Goal: Answer question/provide support

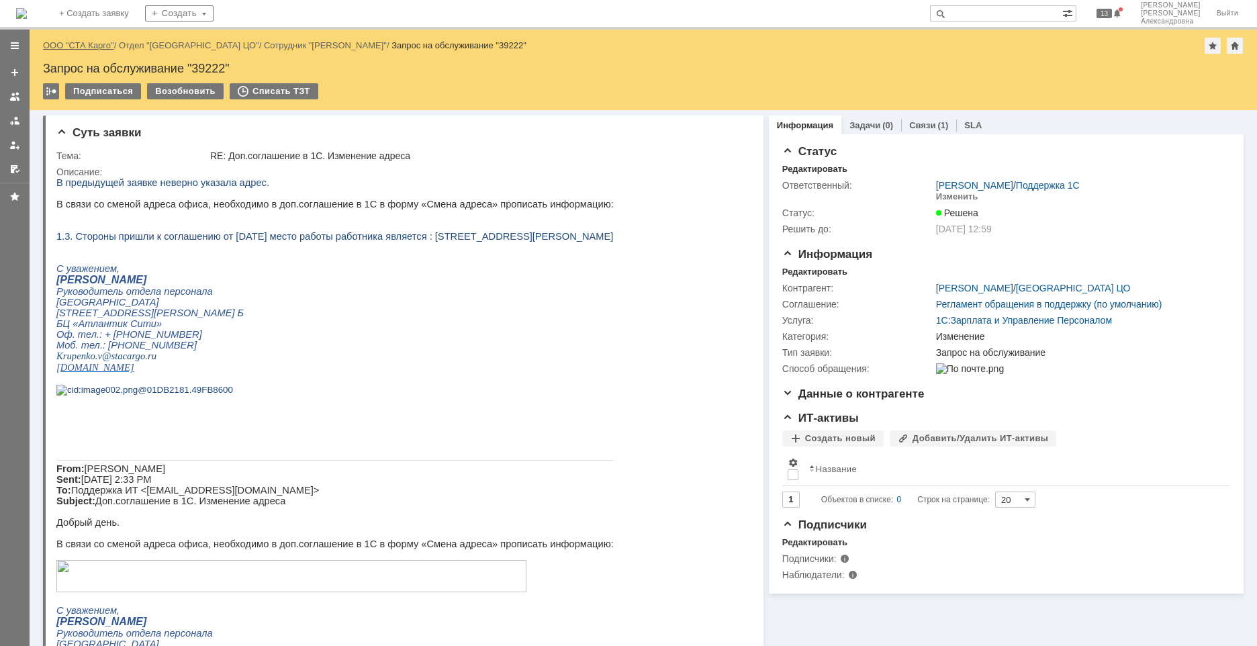
click at [74, 50] on link "ООО "СТА Карго"" at bounding box center [78, 45] width 71 height 10
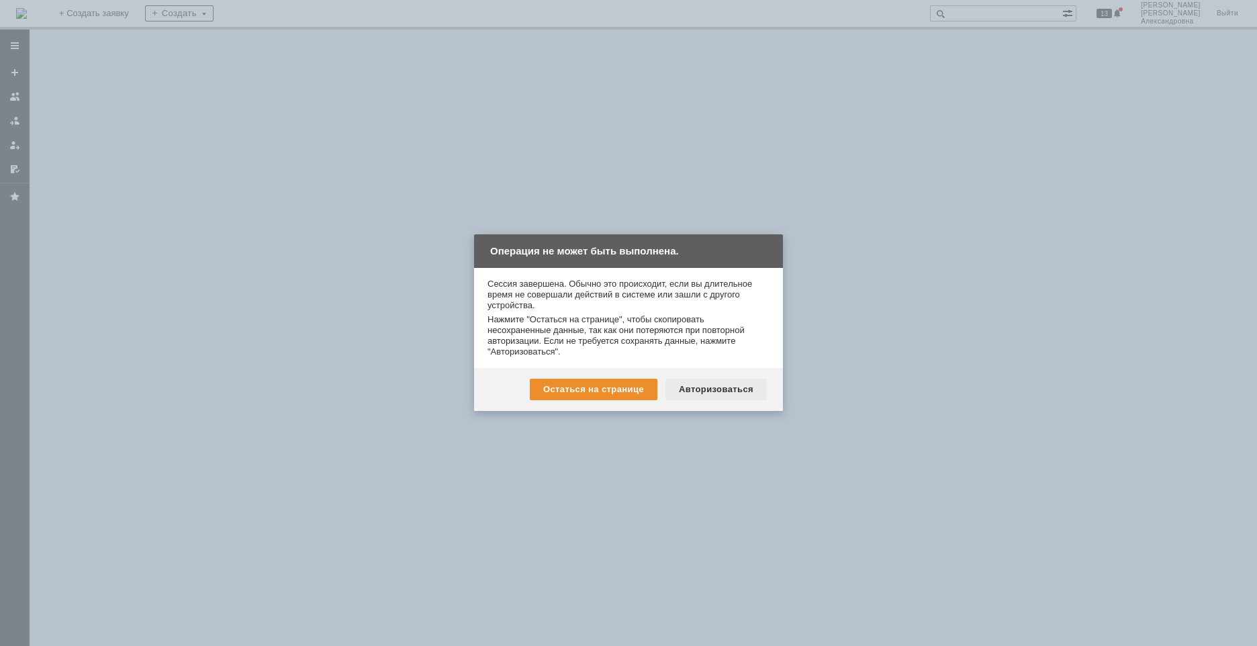
click at [712, 381] on div "Авторизоваться" at bounding box center [715, 389] width 101 height 21
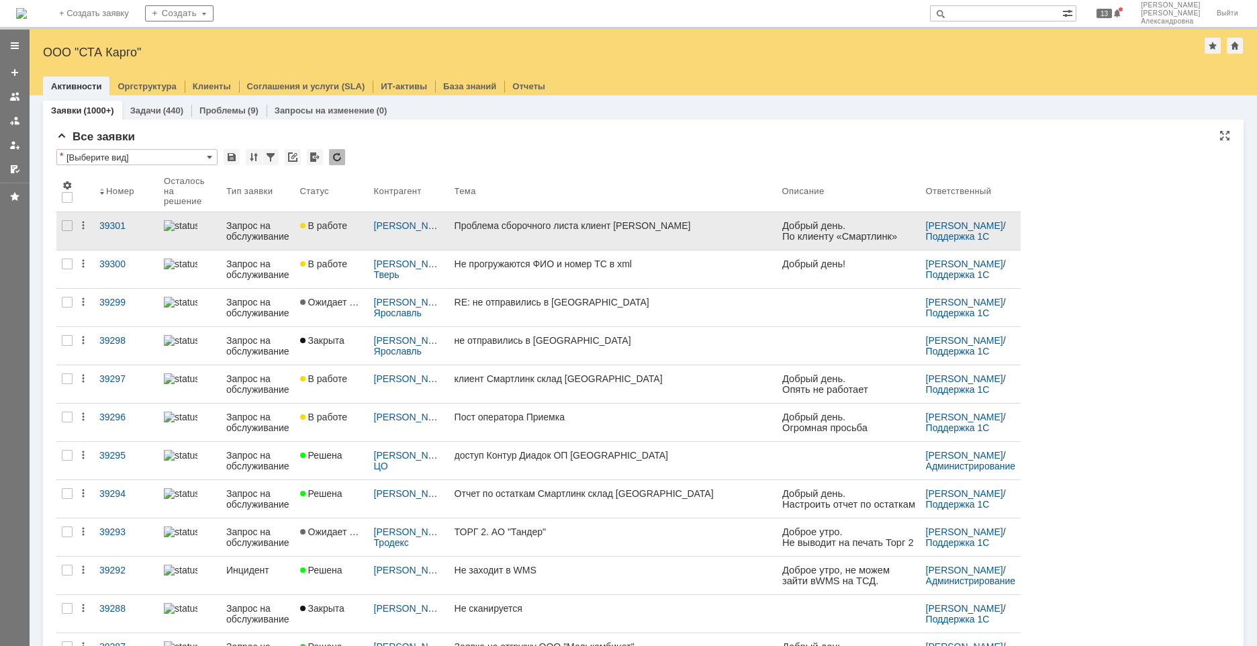
click at [608, 238] on link "Проблема сборочного листа клиент Смартлинк" at bounding box center [613, 231] width 328 height 38
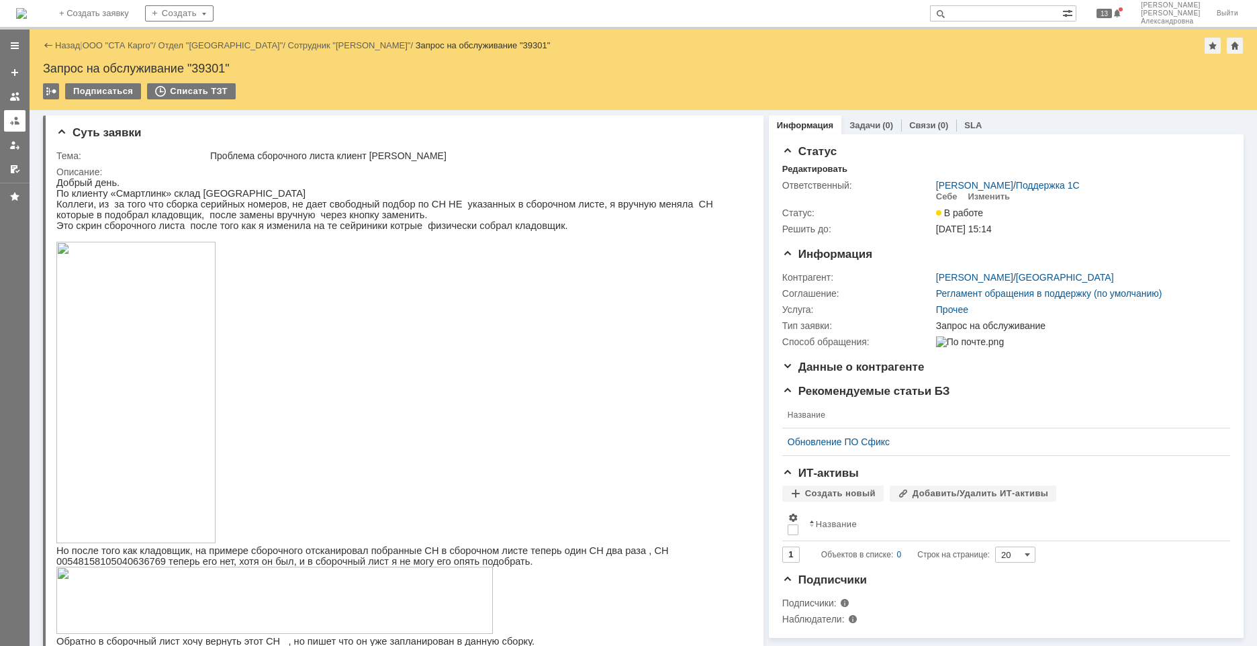
click at [9, 124] on div at bounding box center [14, 120] width 11 height 11
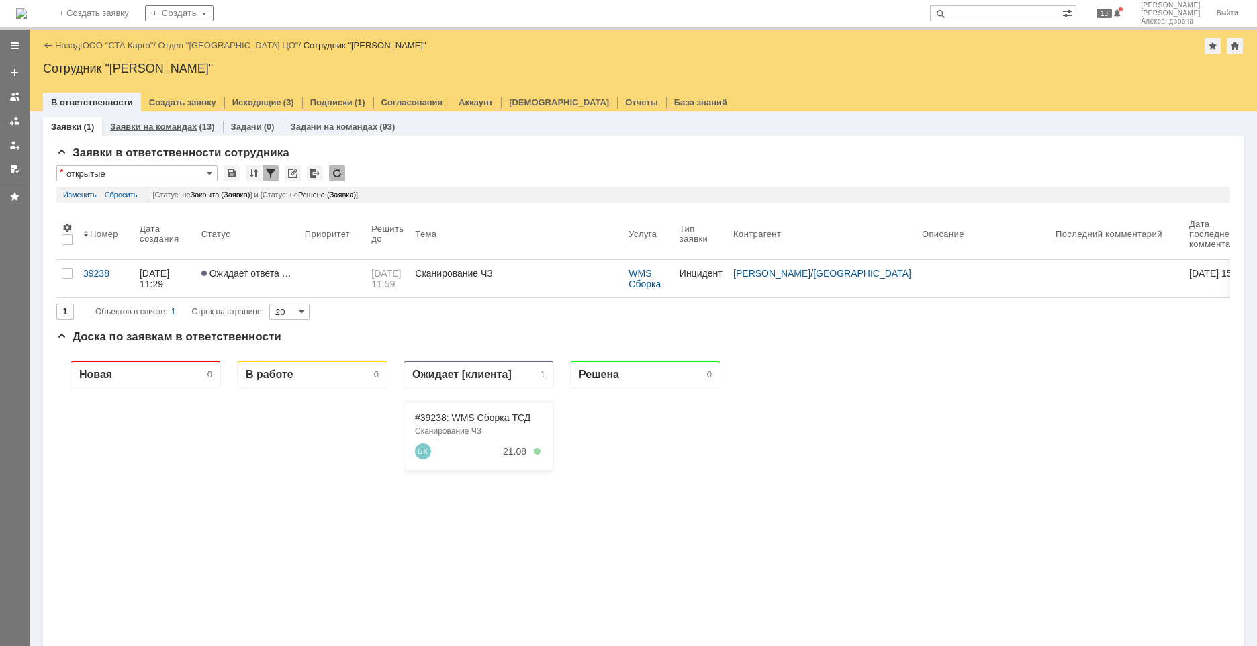
click at [121, 126] on link "Заявки на командах" at bounding box center [153, 127] width 87 height 10
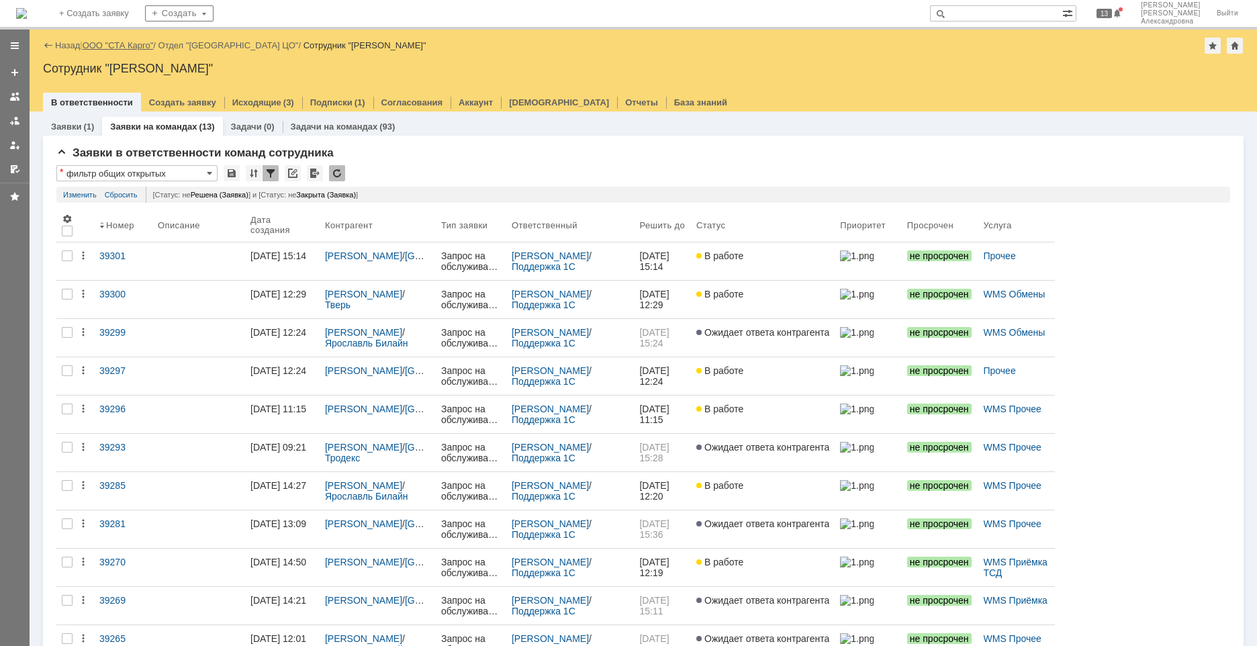
click at [95, 46] on link "ООО "СТА Карго"" at bounding box center [118, 45] width 71 height 10
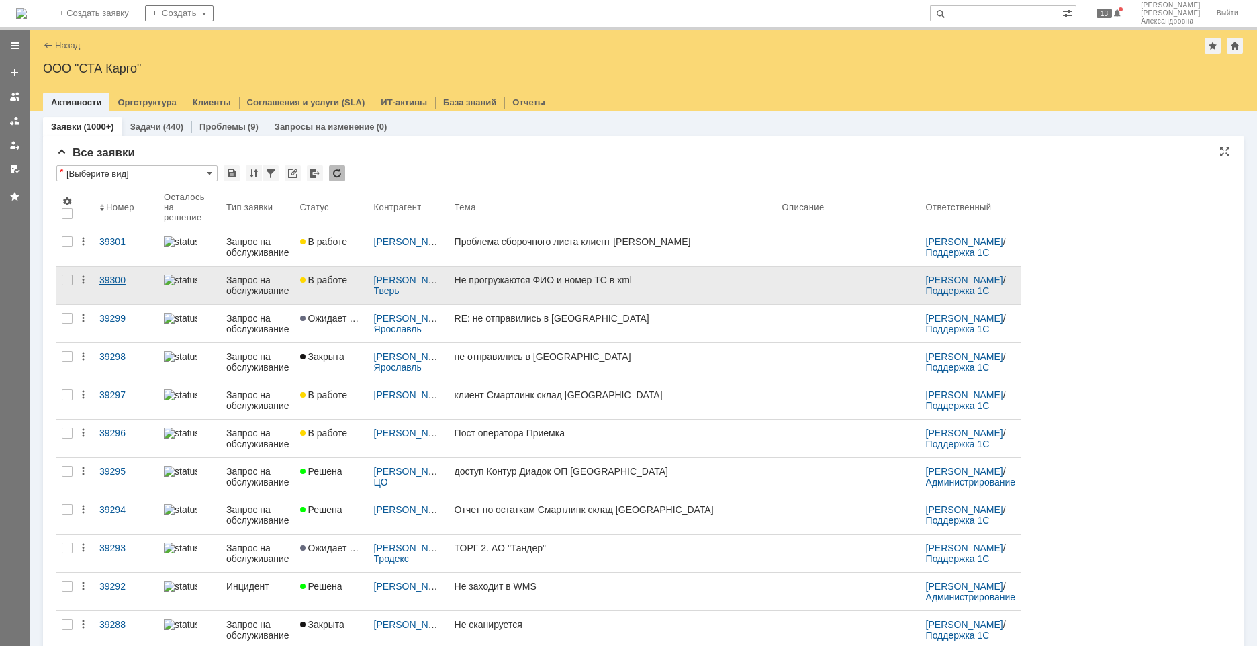
click at [109, 283] on div "39300" at bounding box center [126, 280] width 54 height 11
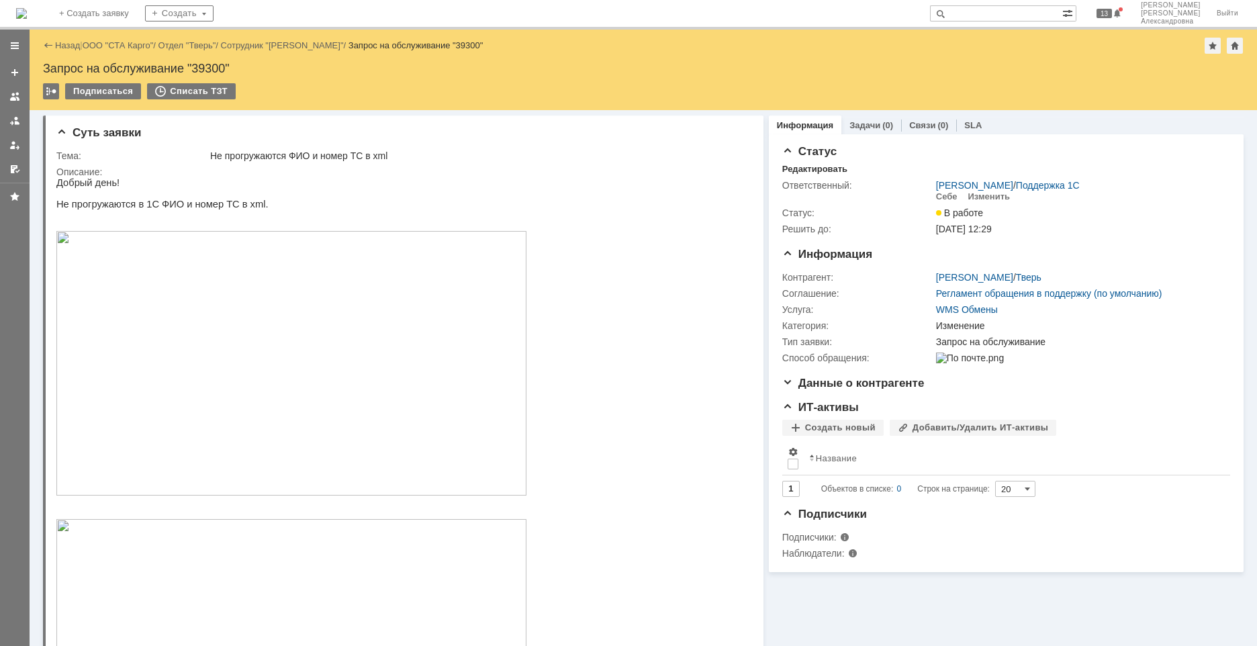
click at [166, 314] on img at bounding box center [291, 363] width 470 height 265
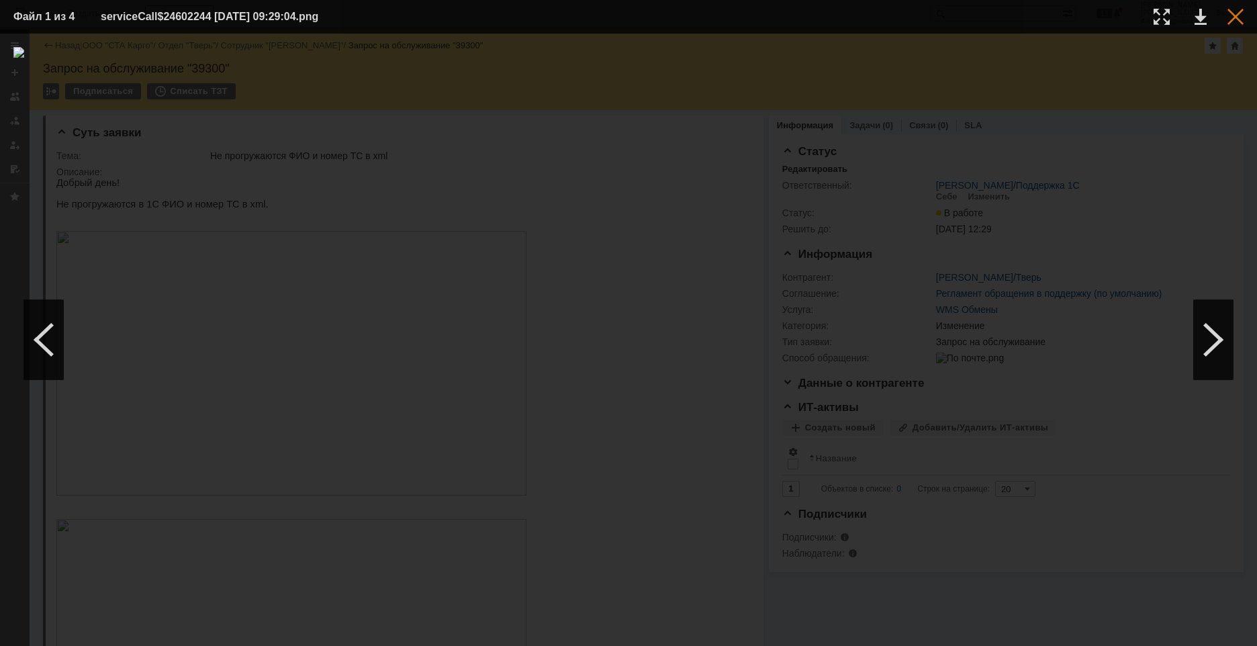
click at [1230, 21] on div at bounding box center [1235, 17] width 16 height 16
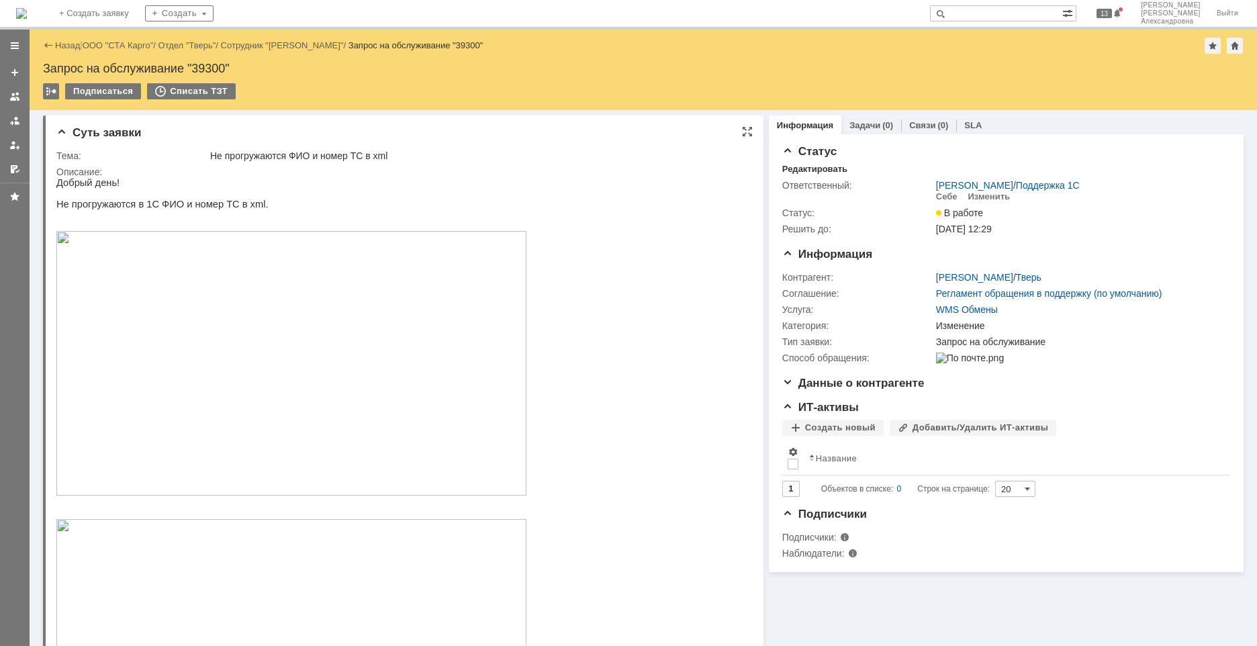
click at [154, 292] on img at bounding box center [291, 363] width 470 height 265
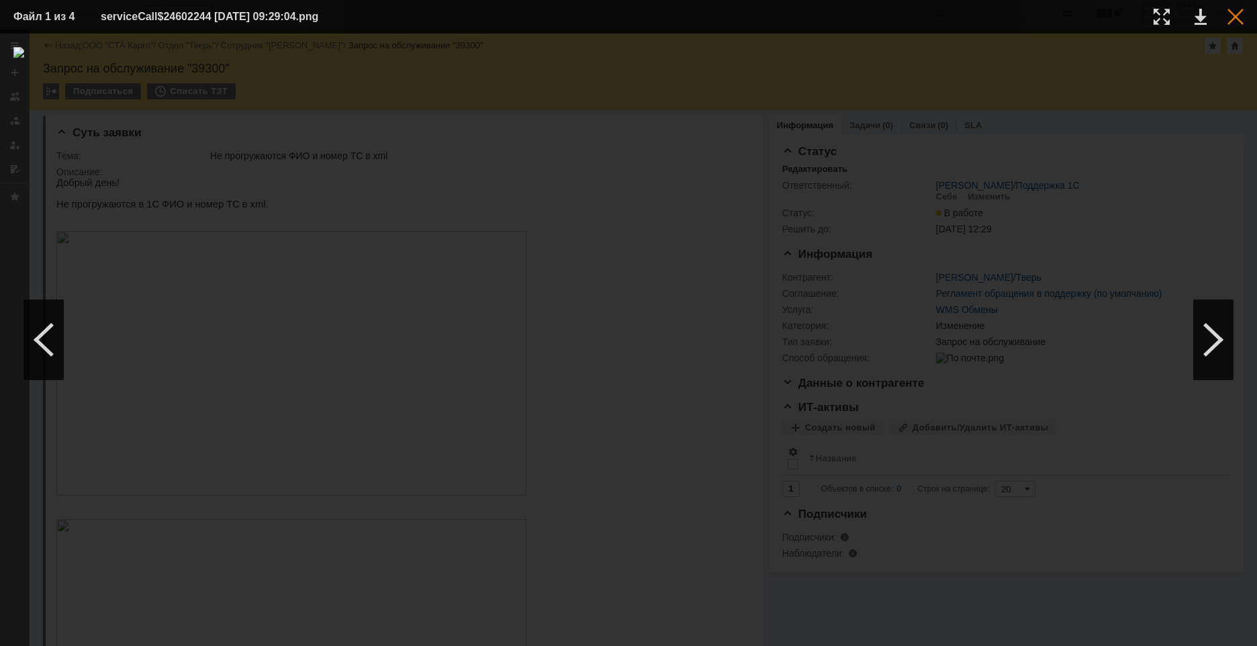
click at [1236, 20] on div at bounding box center [1235, 17] width 16 height 16
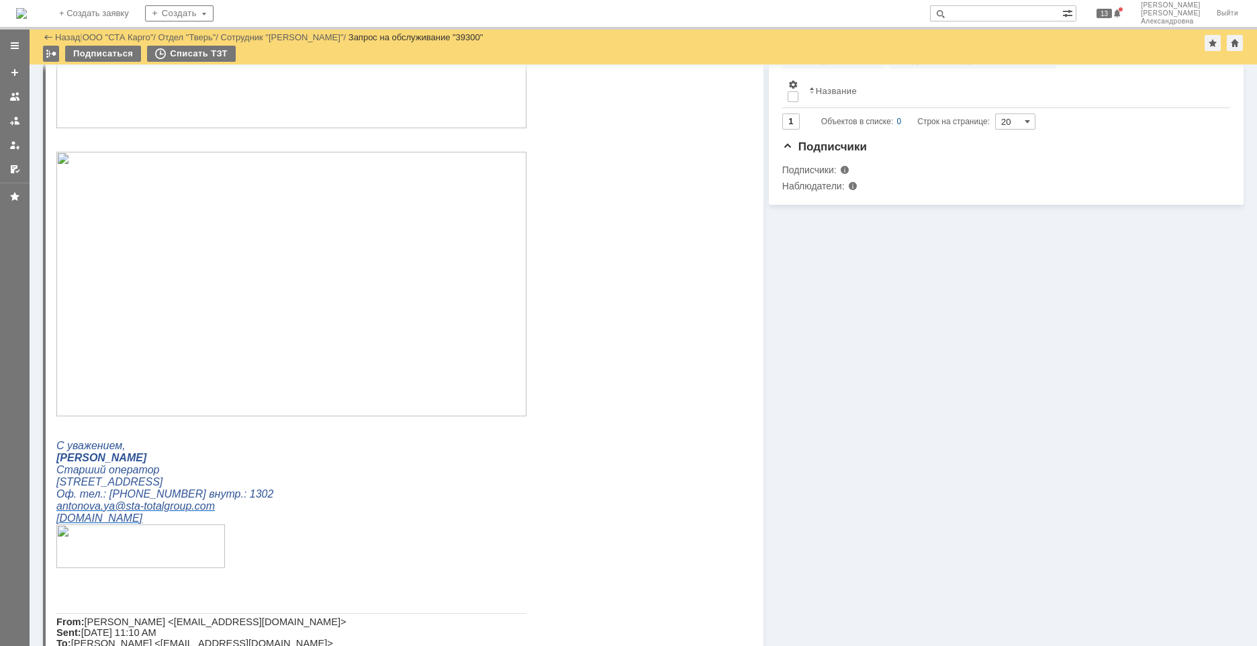
scroll to position [336, 0]
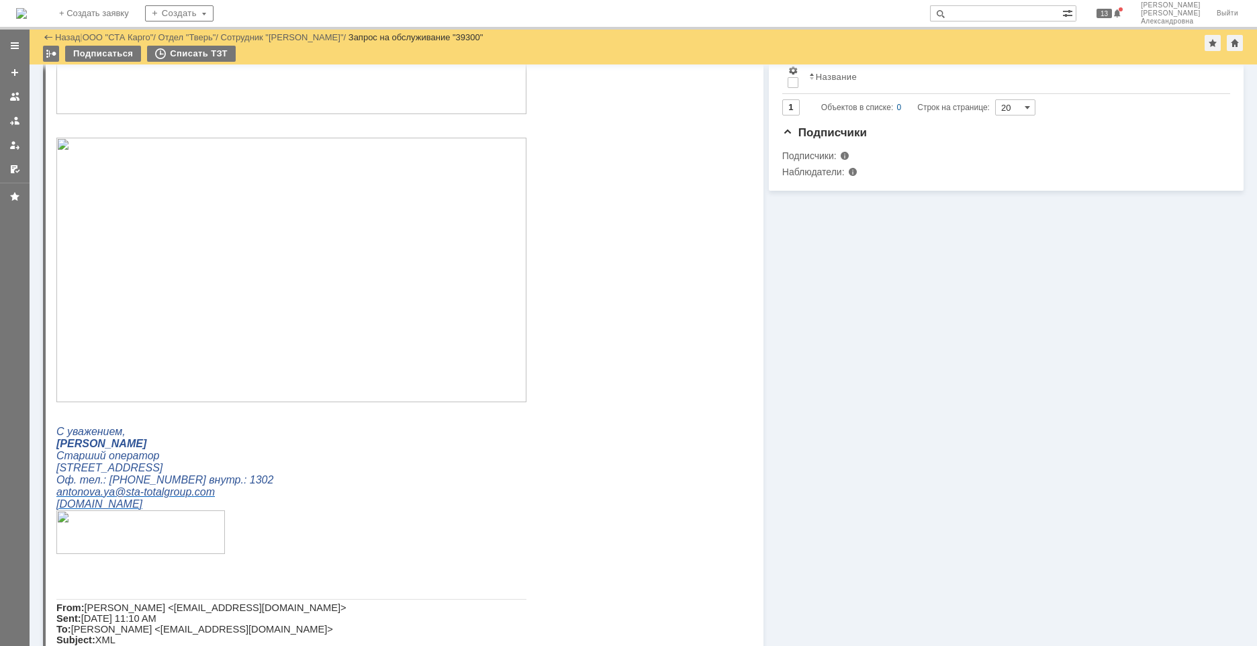
click at [244, 295] on img at bounding box center [291, 270] width 470 height 265
